Goal: Transaction & Acquisition: Subscribe to service/newsletter

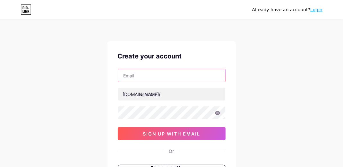
click at [148, 74] on input "text" at bounding box center [171, 75] width 107 height 13
type input "[EMAIL_ADDRESS][DOMAIN_NAME]"
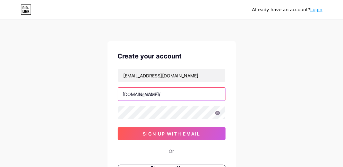
click at [159, 94] on input "text" at bounding box center [171, 93] width 107 height 13
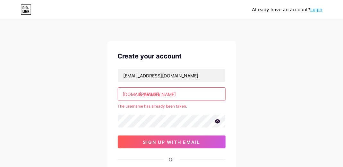
click at [169, 141] on span "sign up with email" at bounding box center [171, 141] width 57 height 5
click at [154, 94] on input "[PERSON_NAME]" at bounding box center [171, 93] width 107 height 13
type input "c"
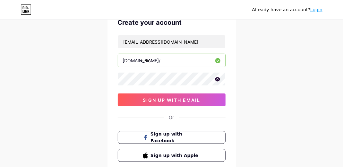
scroll to position [32, 0]
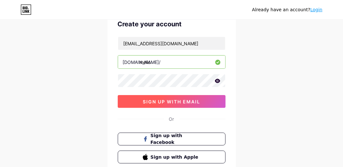
type input "melio"
click at [177, 100] on span "sign up with email" at bounding box center [171, 101] width 57 height 5
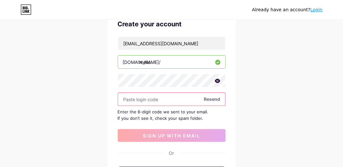
click at [147, 99] on input "text" at bounding box center [171, 99] width 107 height 13
paste input "412183"
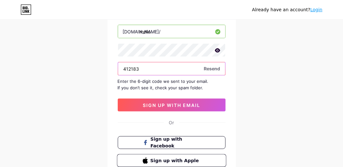
scroll to position [48, 0]
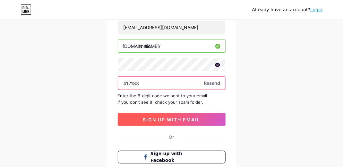
type input "412183"
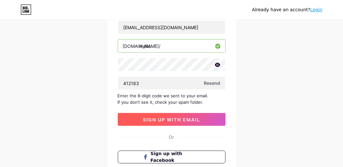
click at [173, 117] on span "sign up with email" at bounding box center [171, 119] width 57 height 5
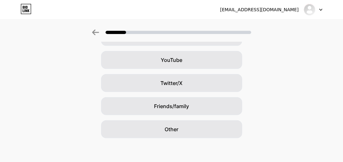
scroll to position [114, 0]
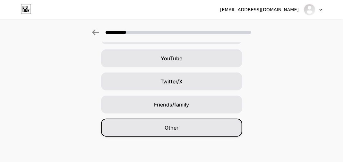
click at [177, 127] on span "Other" at bounding box center [171, 128] width 14 height 8
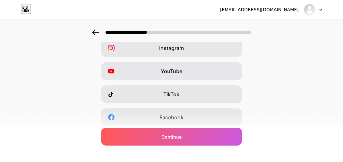
scroll to position [64, 0]
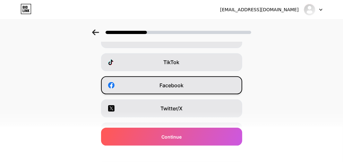
click at [178, 85] on span "Facebook" at bounding box center [171, 85] width 24 height 8
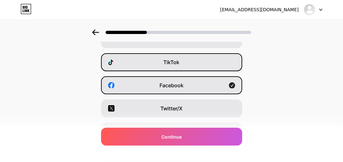
click at [179, 63] on span "TikTok" at bounding box center [171, 62] width 16 height 8
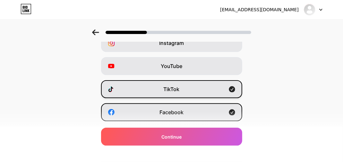
scroll to position [32, 0]
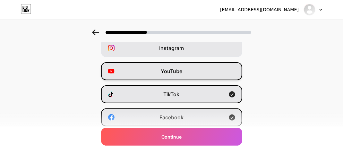
click at [186, 70] on div "YouTube" at bounding box center [171, 71] width 141 height 18
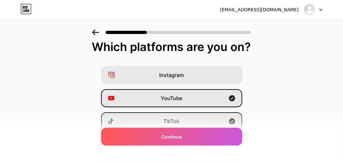
scroll to position [0, 0]
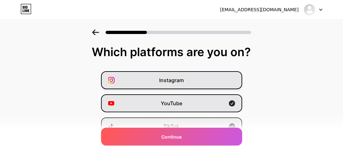
click at [184, 78] on span "Instagram" at bounding box center [171, 80] width 25 height 8
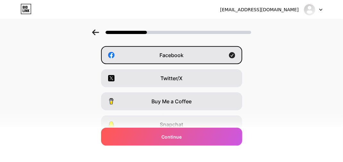
scroll to position [96, 0]
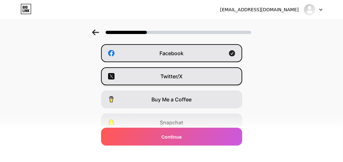
click at [186, 72] on div "Twitter/X" at bounding box center [171, 76] width 141 height 18
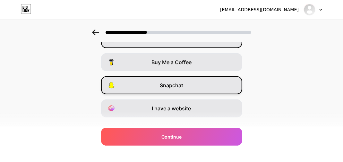
scroll to position [146, 0]
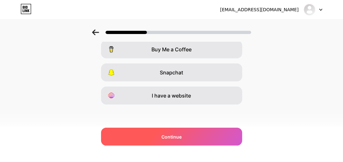
click at [177, 136] on span "Continue" at bounding box center [171, 136] width 20 height 7
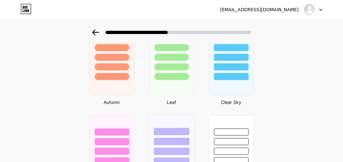
scroll to position [440, 0]
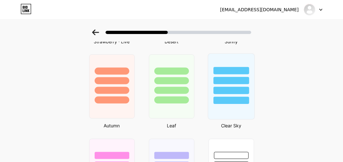
click at [237, 85] on div at bounding box center [231, 79] width 46 height 50
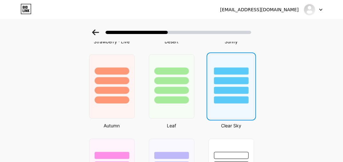
scroll to position [0, 0]
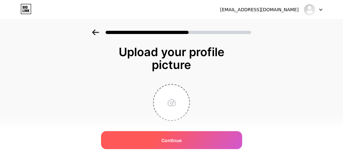
click at [173, 140] on span "Continue" at bounding box center [171, 140] width 20 height 7
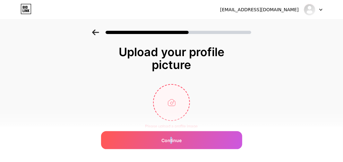
click at [175, 102] on input "file" at bounding box center [171, 103] width 36 height 36
click at [176, 102] on input "file" at bounding box center [171, 103] width 36 height 36
click at [174, 101] on input "file" at bounding box center [171, 103] width 36 height 36
type input "C:\fakepath\474059480_122131741676528372_6041421044677883540_n.jpg"
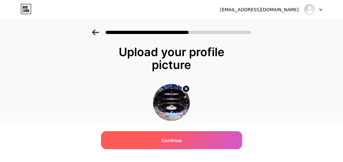
click at [176, 138] on span "Continue" at bounding box center [171, 140] width 20 height 7
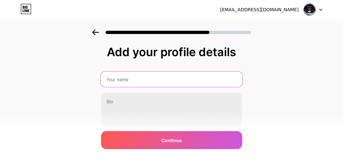
click at [134, 80] on input "text" at bounding box center [171, 78] width 142 height 15
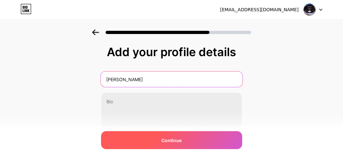
type input "[PERSON_NAME]"
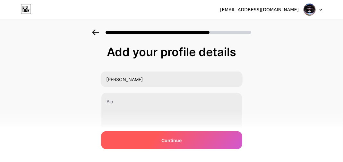
click at [174, 139] on span "Continue" at bounding box center [171, 140] width 20 height 7
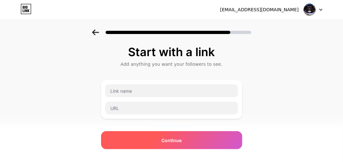
click at [175, 139] on span "Continue" at bounding box center [171, 140] width 20 height 7
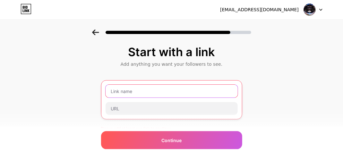
click at [136, 93] on input "text" at bounding box center [171, 91] width 132 height 13
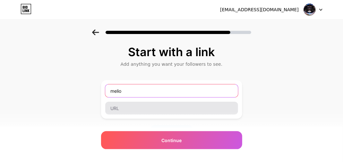
type input "melio"
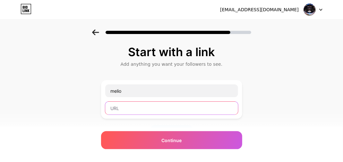
click at [135, 109] on input "text" at bounding box center [171, 108] width 133 height 13
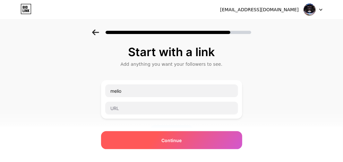
click at [173, 138] on span "Continue" at bounding box center [171, 140] width 20 height 7
click at [175, 142] on span "Continue" at bounding box center [171, 140] width 20 height 7
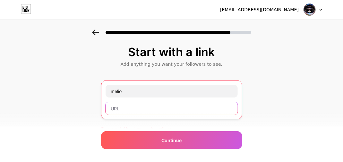
click at [136, 111] on input "text" at bounding box center [171, 108] width 132 height 13
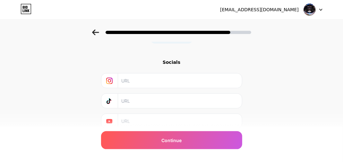
scroll to position [96, 0]
click at [112, 99] on icon at bounding box center [109, 99] width 6 height 6
click at [112, 96] on icon at bounding box center [109, 99] width 6 height 6
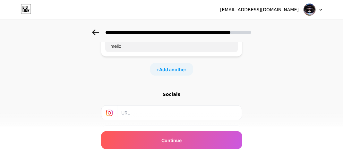
scroll to position [64, 0]
click at [112, 110] on icon at bounding box center [109, 111] width 6 height 6
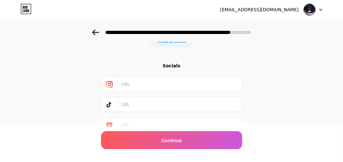
scroll to position [96, 0]
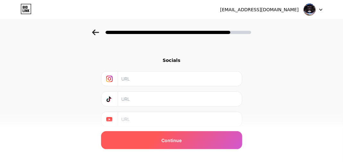
click at [171, 140] on span "Continue" at bounding box center [171, 140] width 20 height 7
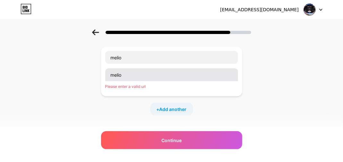
scroll to position [32, 0]
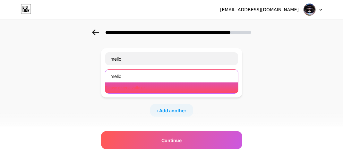
click at [134, 75] on input "melio" at bounding box center [171, 76] width 133 height 13
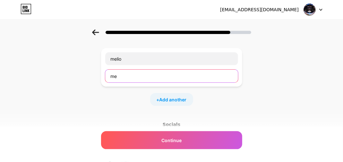
type input "m"
